Goal: Task Accomplishment & Management: Use online tool/utility

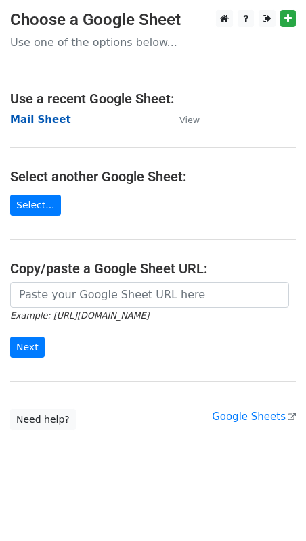
click at [42, 121] on strong "Mail Sheet" at bounding box center [40, 120] width 61 height 12
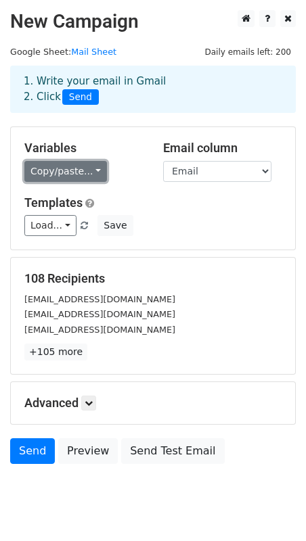
click at [70, 169] on link "Copy/paste..." at bounding box center [65, 171] width 83 height 21
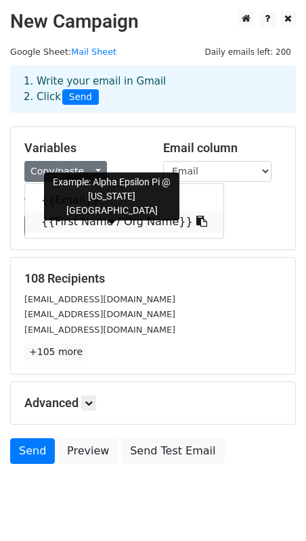
click at [68, 220] on link "{{First Name / Org Name}}" at bounding box center [124, 222] width 198 height 22
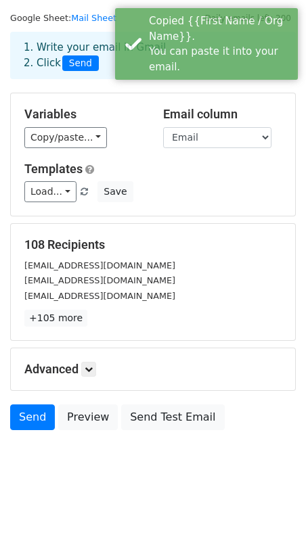
scroll to position [38, 0]
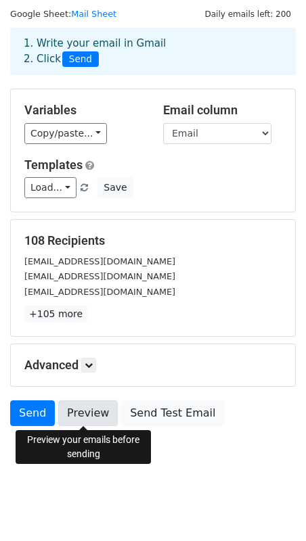
click at [82, 410] on link "Preview" at bounding box center [88, 413] width 60 height 26
click at [80, 408] on link "Preview" at bounding box center [88, 413] width 60 height 26
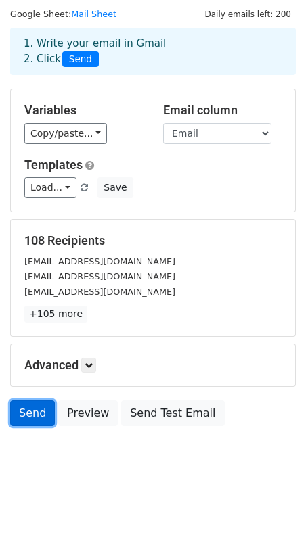
click at [27, 413] on link "Send" at bounding box center [32, 413] width 45 height 26
